Goal: Task Accomplishment & Management: Manage account settings

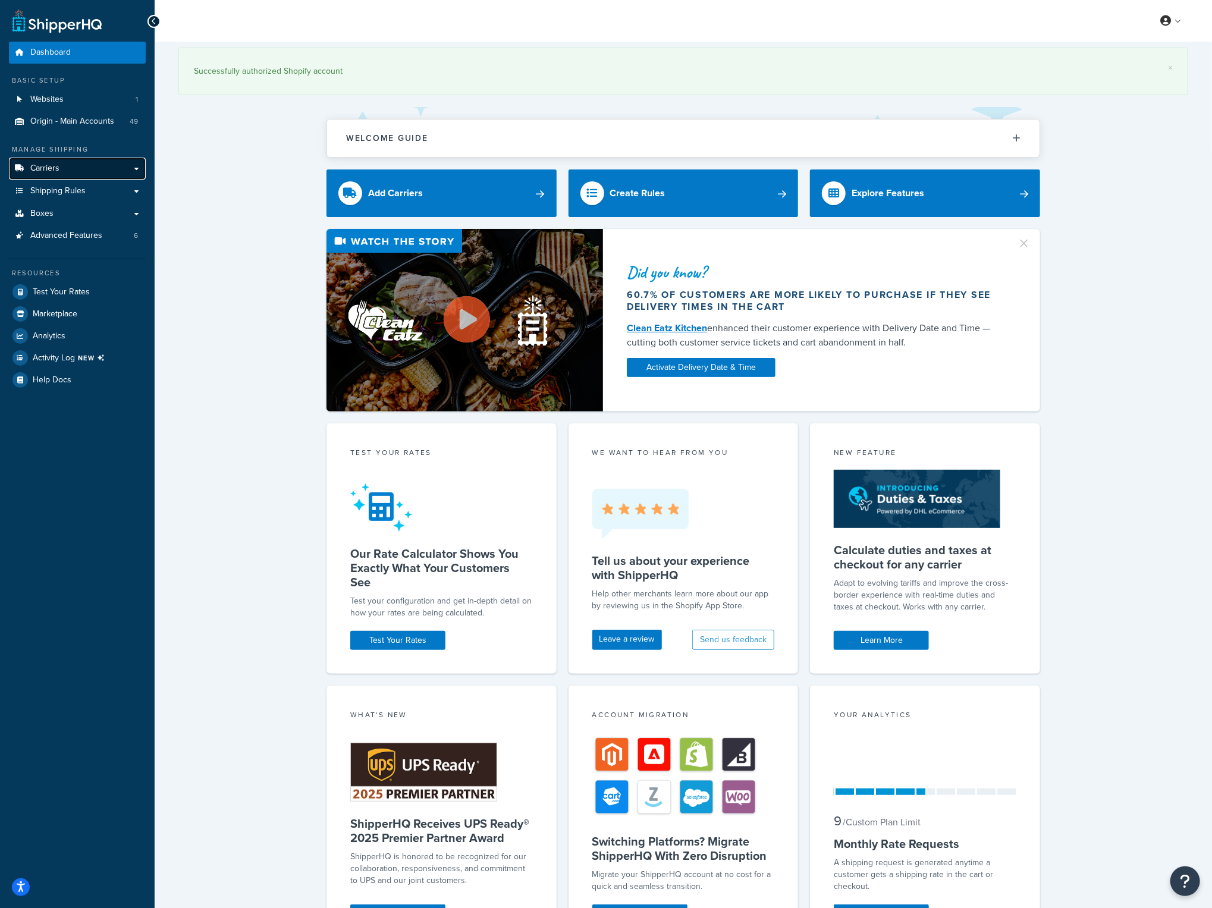
click at [79, 171] on link "Carriers" at bounding box center [77, 169] width 137 height 22
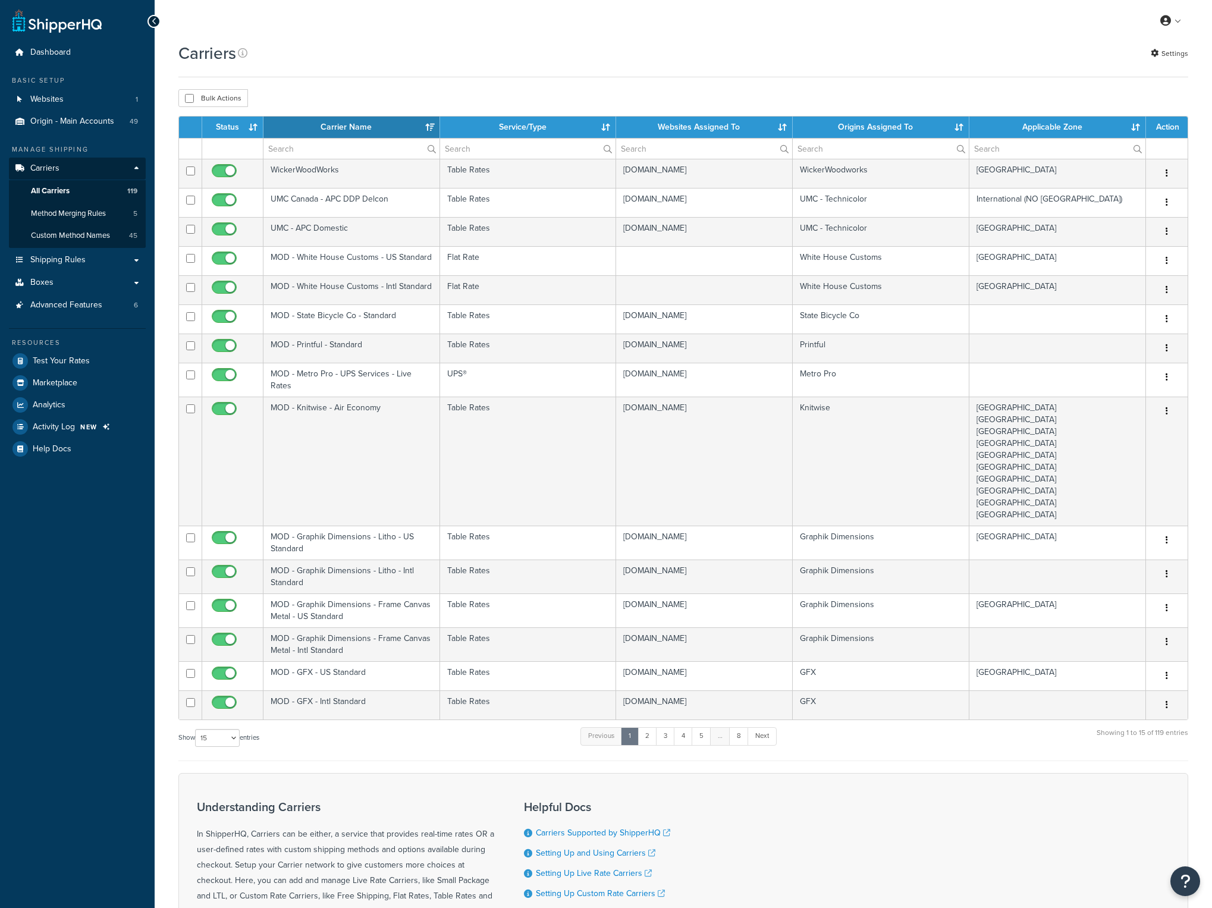
select select "15"
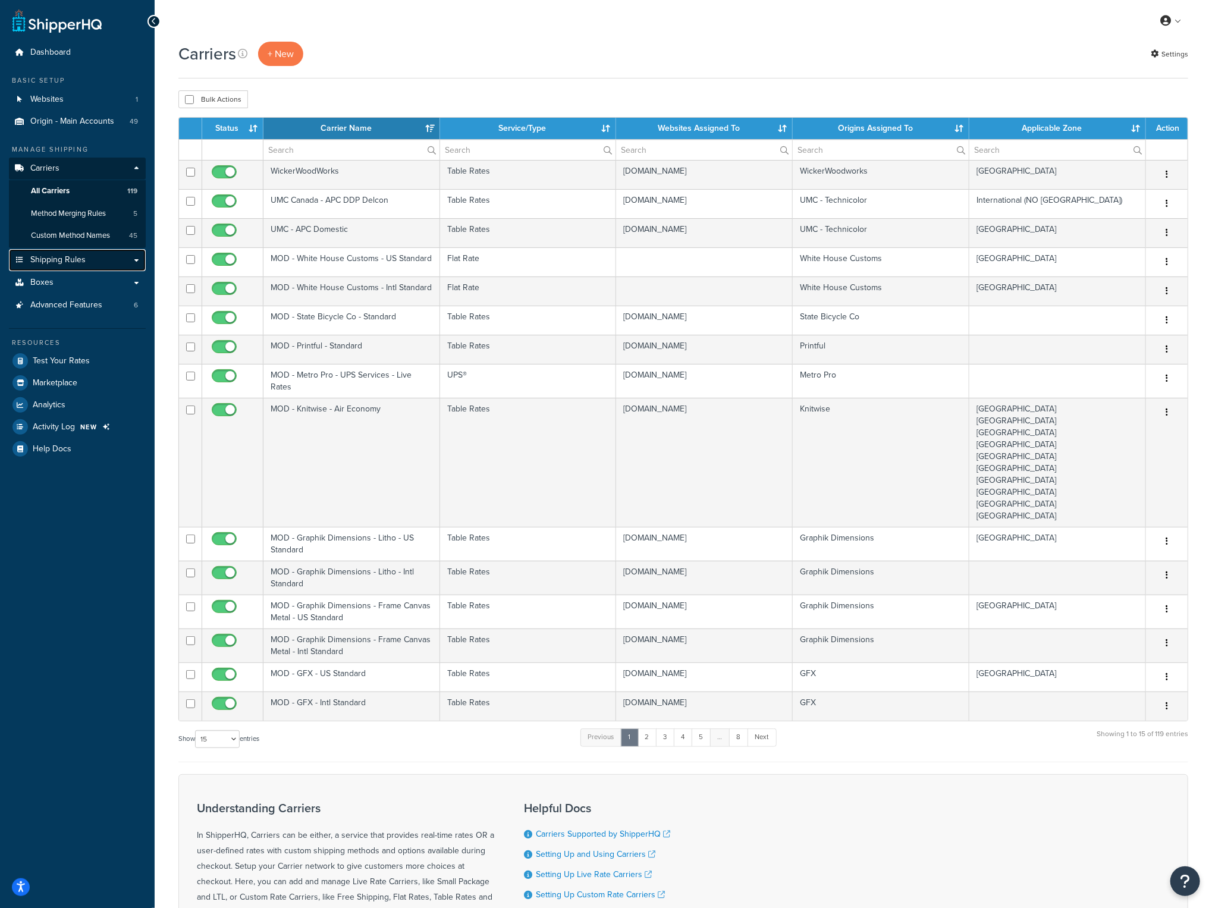
click at [58, 256] on span "Shipping Rules" at bounding box center [57, 260] width 55 height 10
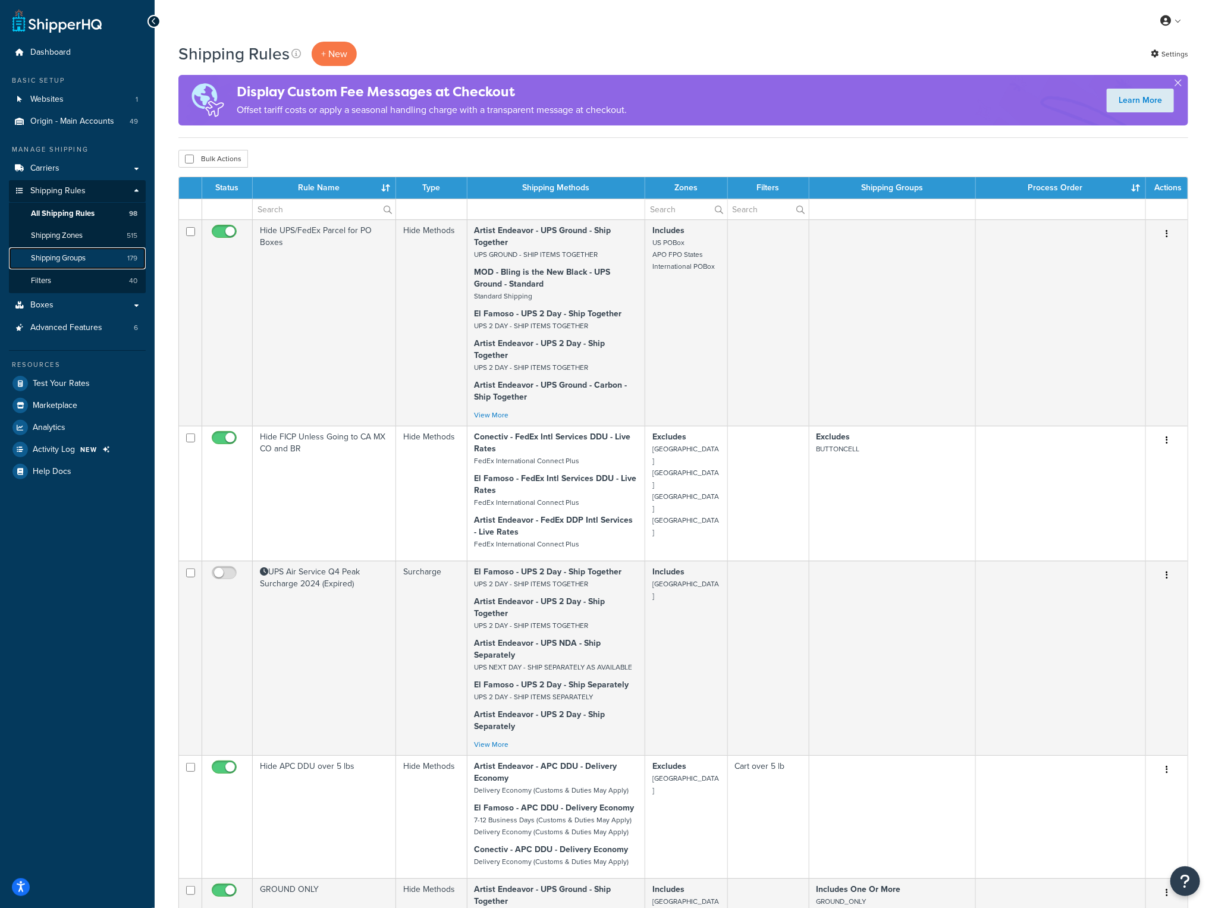
click at [92, 262] on link "Shipping Groups 179" at bounding box center [77, 258] width 137 height 22
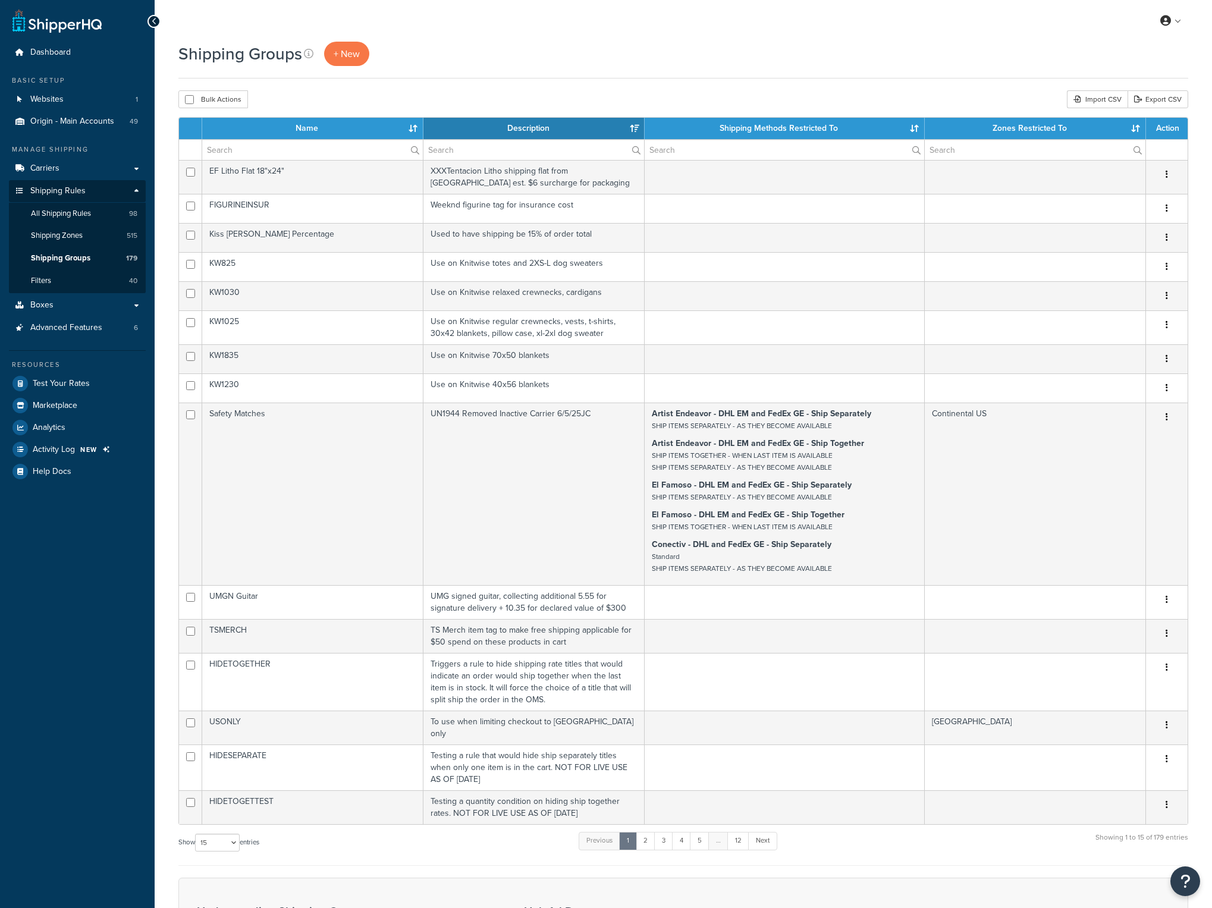
select select "15"
click at [303, 134] on th "Name" at bounding box center [312, 128] width 221 height 21
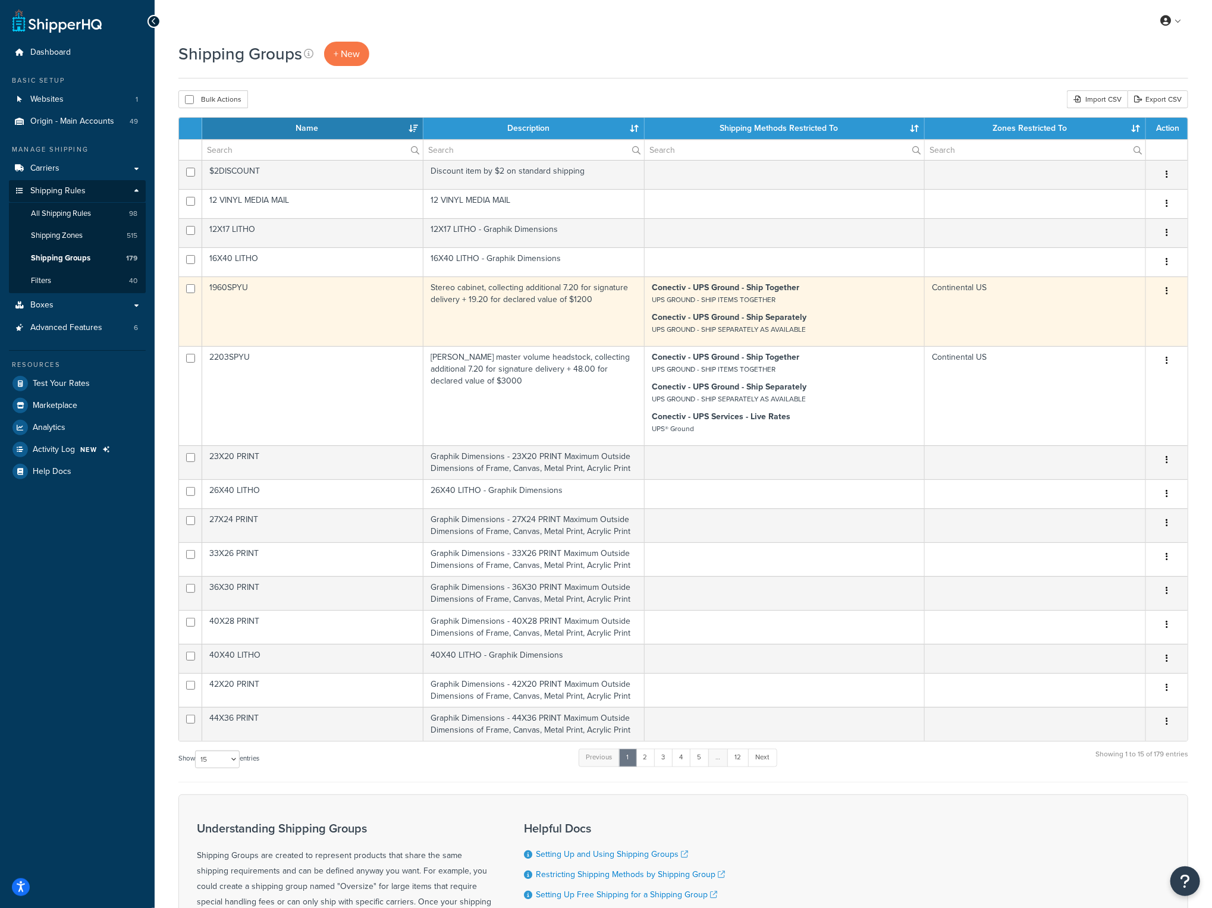
click at [239, 287] on td "1960SPYU" at bounding box center [312, 312] width 221 height 70
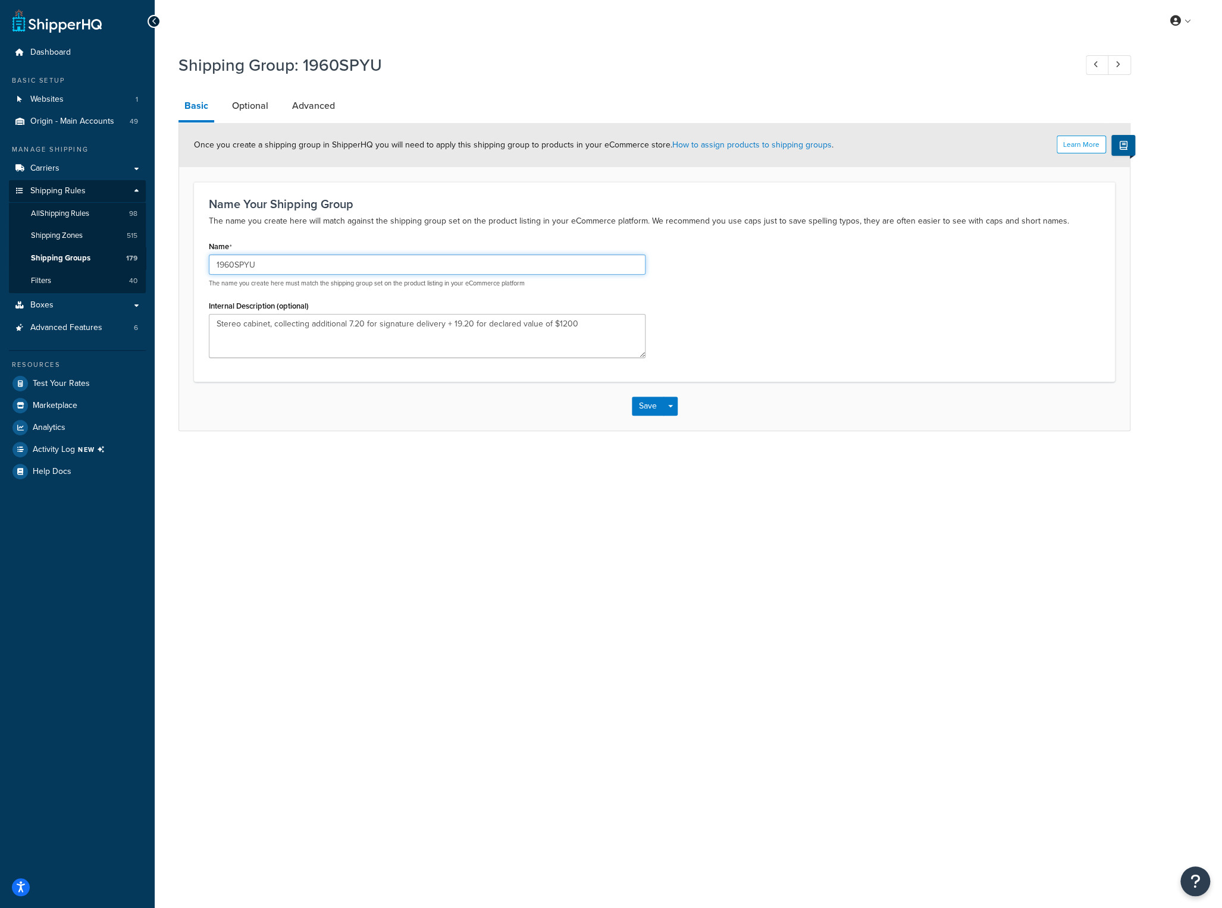
drag, startPoint x: 258, startPoint y: 262, endPoint x: 209, endPoint y: 255, distance: 49.2
click at [209, 255] on input "1960SPYU" at bounding box center [427, 265] width 437 height 20
click at [182, 375] on form "Learn More Once you create a shipping group in ShipperHQ you will need to apply…" at bounding box center [654, 276] width 950 height 307
click at [638, 59] on h1 "Shipping Group: 1960SPYU" at bounding box center [620, 65] width 885 height 23
click at [58, 187] on span "Shipping Rules" at bounding box center [57, 191] width 55 height 10
